Goal: Task Accomplishment & Management: Manage account settings

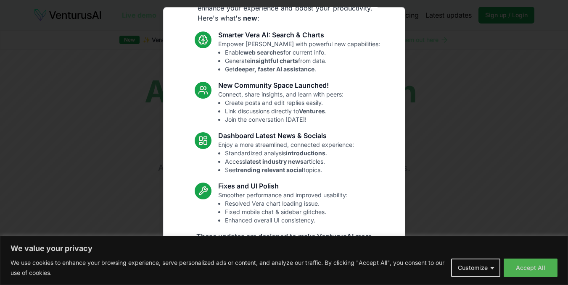
scroll to position [65, 0]
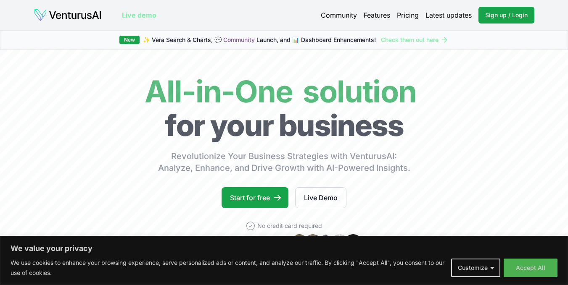
click at [486, 263] on button "Customize" at bounding box center [475, 268] width 49 height 18
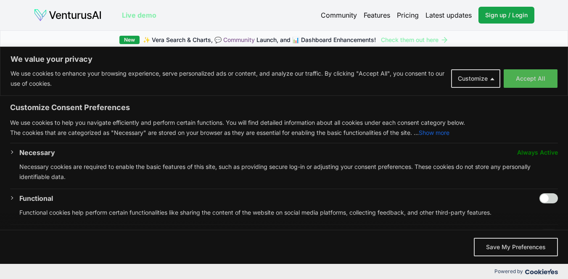
click at [544, 193] on input "Enable Functional" at bounding box center [548, 198] width 18 height 10
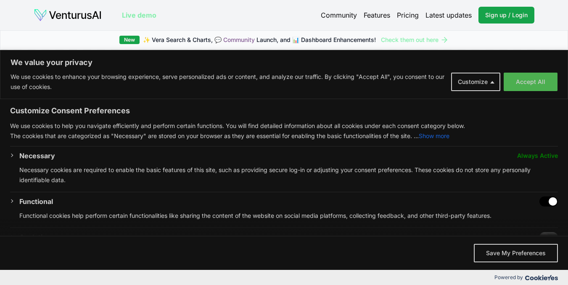
click at [544, 197] on input "Disable Functional" at bounding box center [548, 202] width 18 height 10
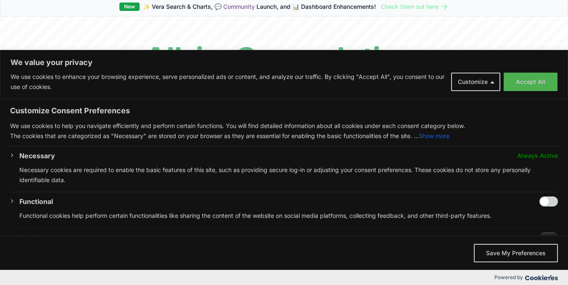
scroll to position [34, 0]
click at [540, 197] on input "Enable Functional" at bounding box center [548, 202] width 18 height 10
checkbox input "true"
click at [37, 229] on span "We value your privacy" at bounding box center [284, 227] width 568 height 17
click at [15, 228] on span "We value your privacy" at bounding box center [284, 227] width 568 height 17
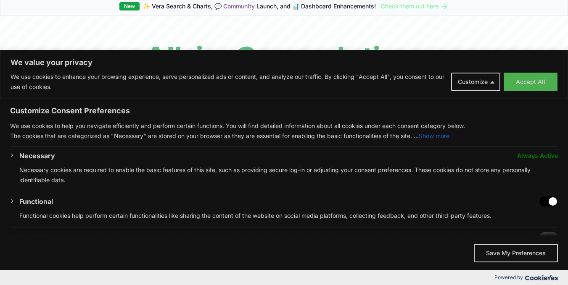
click at [15, 228] on span "We value your privacy" at bounding box center [284, 227] width 568 height 17
click at [520, 256] on button "Save My Preferences" at bounding box center [516, 253] width 84 height 18
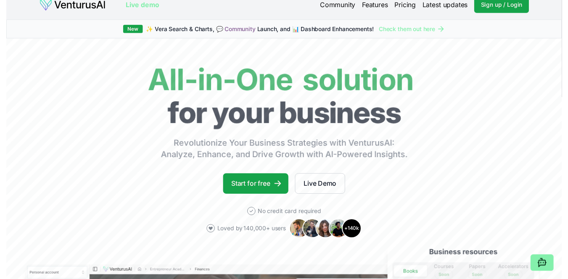
scroll to position [0, 0]
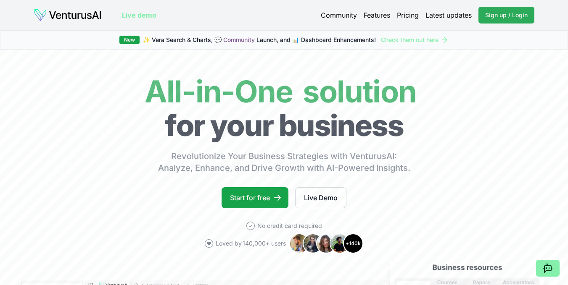
click at [516, 13] on span "Sign up / Login" at bounding box center [506, 15] width 42 height 8
